Goal: Communication & Community: Answer question/provide support

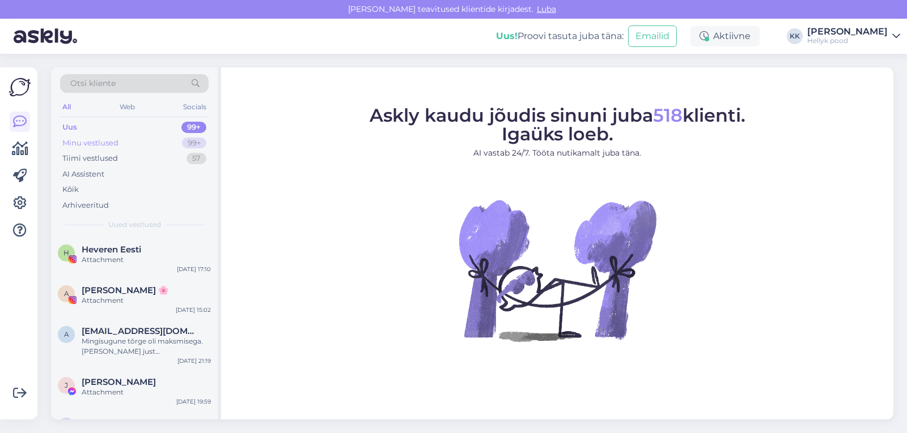
click at [91, 143] on div "Minu vestlused" at bounding box center [90, 143] width 56 height 11
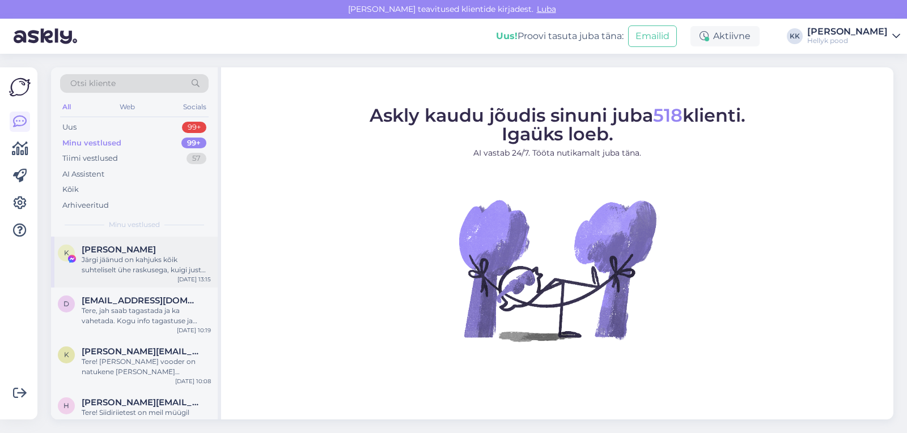
click at [95, 258] on div "Järgi jäänud on kahjuks kõik suhteliselt ühe raskusega, kuigi just praegu üle k…" at bounding box center [146, 265] width 129 height 20
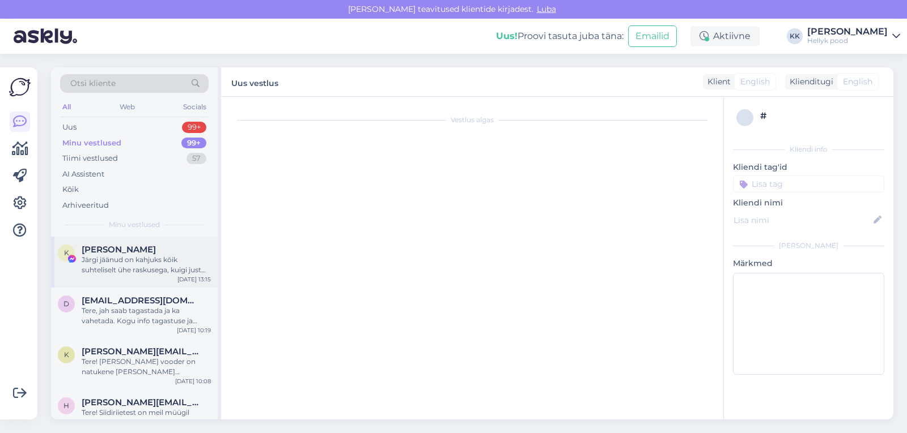
click at [129, 260] on div "Järgi jäänud on kahjuks kõik suhteliselt ühe raskusega, kuigi just praegu üle k…" at bounding box center [146, 265] width 129 height 20
click at [116, 312] on div "Tere, jah saab tagastada ja ka vahetada. Kogu info tagastuse ja vahetuse kohta …" at bounding box center [146, 316] width 129 height 20
click at [110, 252] on span "Kätlin Kase" at bounding box center [119, 250] width 74 height 10
click at [82, 138] on div "Minu vestlused" at bounding box center [91, 143] width 59 height 11
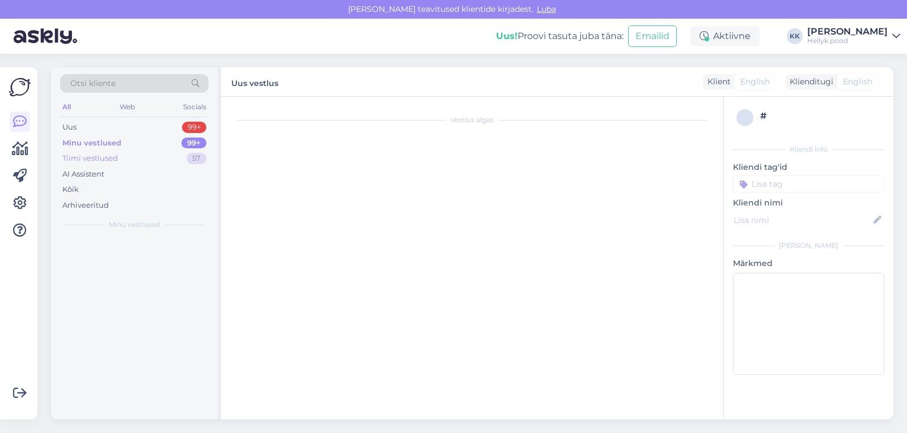
click at [84, 157] on div "Tiimi vestlused" at bounding box center [90, 158] width 56 height 11
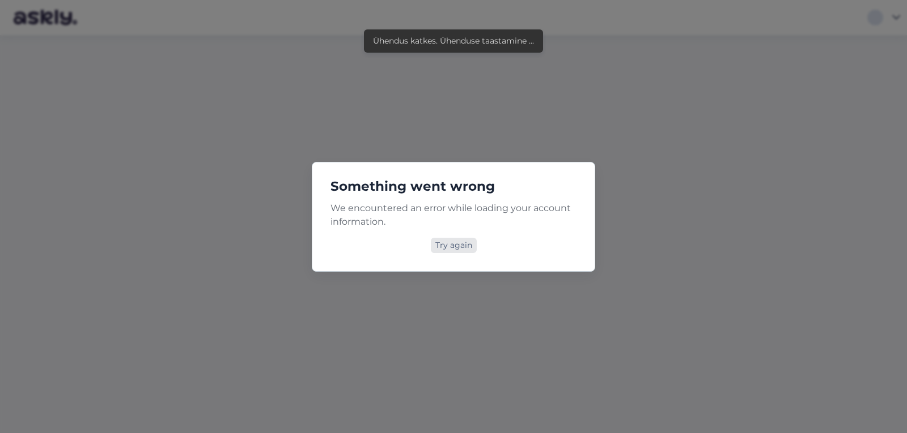
click at [456, 246] on div "Try again" at bounding box center [454, 245] width 46 height 15
click at [459, 243] on div "Try again" at bounding box center [454, 245] width 46 height 15
